Goal: Task Accomplishment & Management: Complete application form

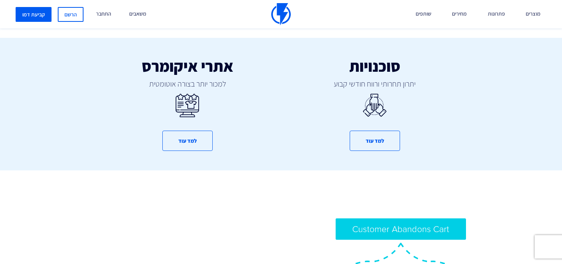
scroll to position [438, 0]
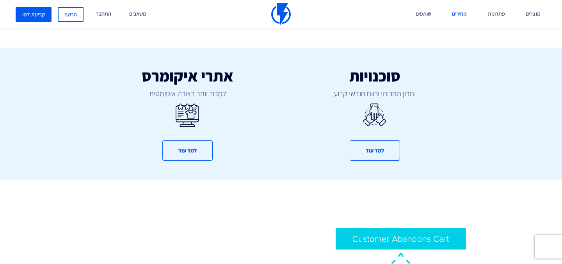
click at [460, 14] on link "מחירים" at bounding box center [459, 14] width 27 height 28
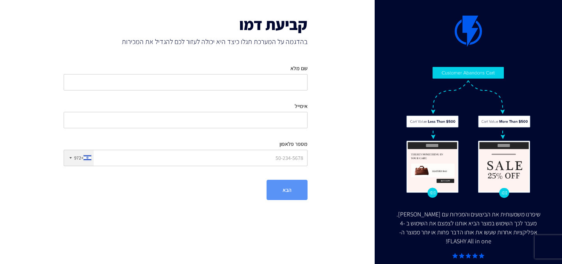
click at [245, 96] on div "אימייל" at bounding box center [186, 112] width 244 height 32
click at [240, 84] on input "שם מלא" at bounding box center [186, 82] width 244 height 16
type input "[PERSON_NAME]"
type input "[EMAIL_ADDRESS][DOMAIN_NAME]"
type input "0526188981"
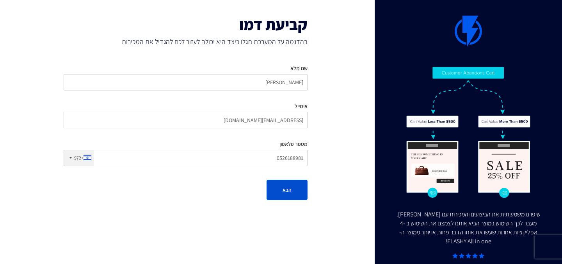
click at [288, 194] on button "הבא" at bounding box center [286, 190] width 41 height 20
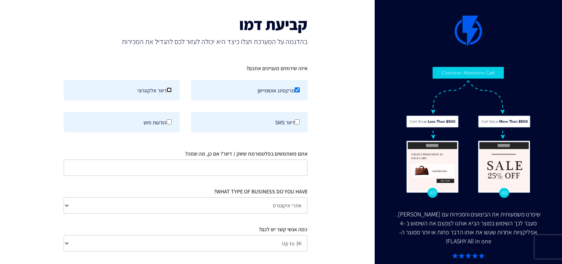
click at [167, 87] on input "דיוור אלקטרוני" at bounding box center [169, 89] width 5 height 5
checkbox input "true"
click at [297, 122] on input "דיוור SMS" at bounding box center [296, 121] width 5 height 5
checkbox input "true"
click at [168, 120] on input "הודעות פוש" at bounding box center [169, 121] width 5 height 5
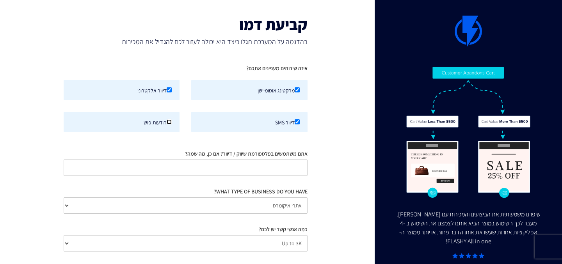
checkbox input "true"
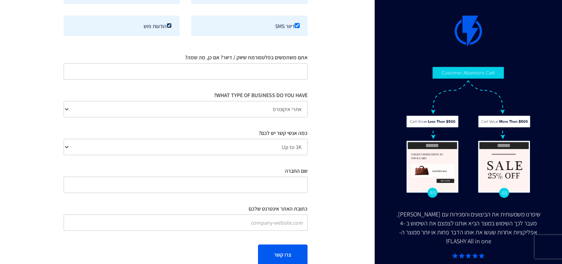
scroll to position [113, 0]
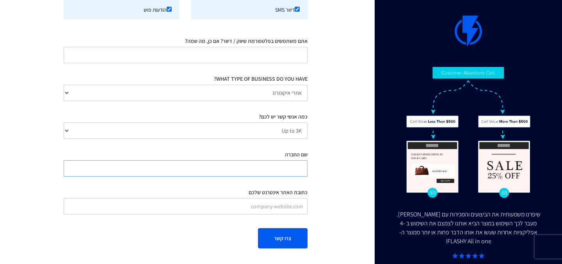
click at [278, 166] on input "שם החברה" at bounding box center [186, 168] width 244 height 16
type input "כ"
type input "פאנגיז"
type input "www.funngiz.co.il"
click at [280, 239] on link "אשמח לקבוע דמו" at bounding box center [281, 240] width 73 height 18
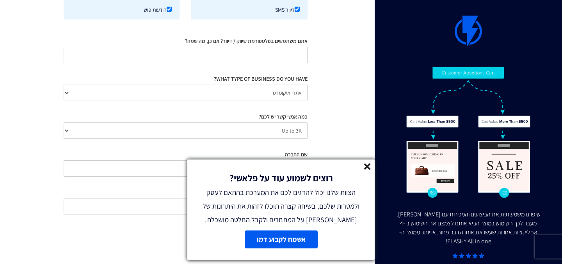
click at [365, 166] on icon at bounding box center [367, 166] width 7 height 7
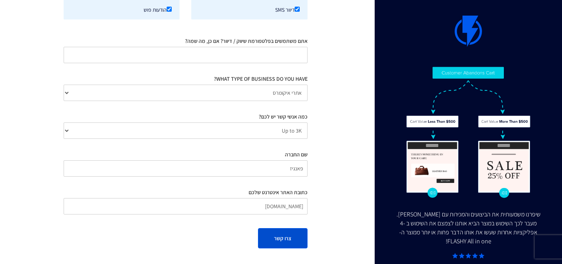
click at [281, 240] on button "צרו קשר" at bounding box center [283, 238] width 50 height 20
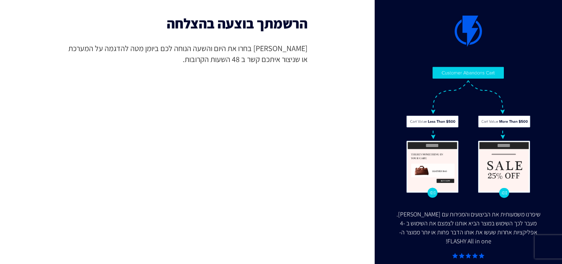
scroll to position [0, 0]
click at [350, 4] on div "שיפרנו משמעותית את הביצועים והמכירות עם FLASHY. מעבר לכך השימוש במוצר הביא אותנ…" at bounding box center [280, 137] width 573 height 275
